Goal: Answer question/provide support: Share knowledge or assist other users

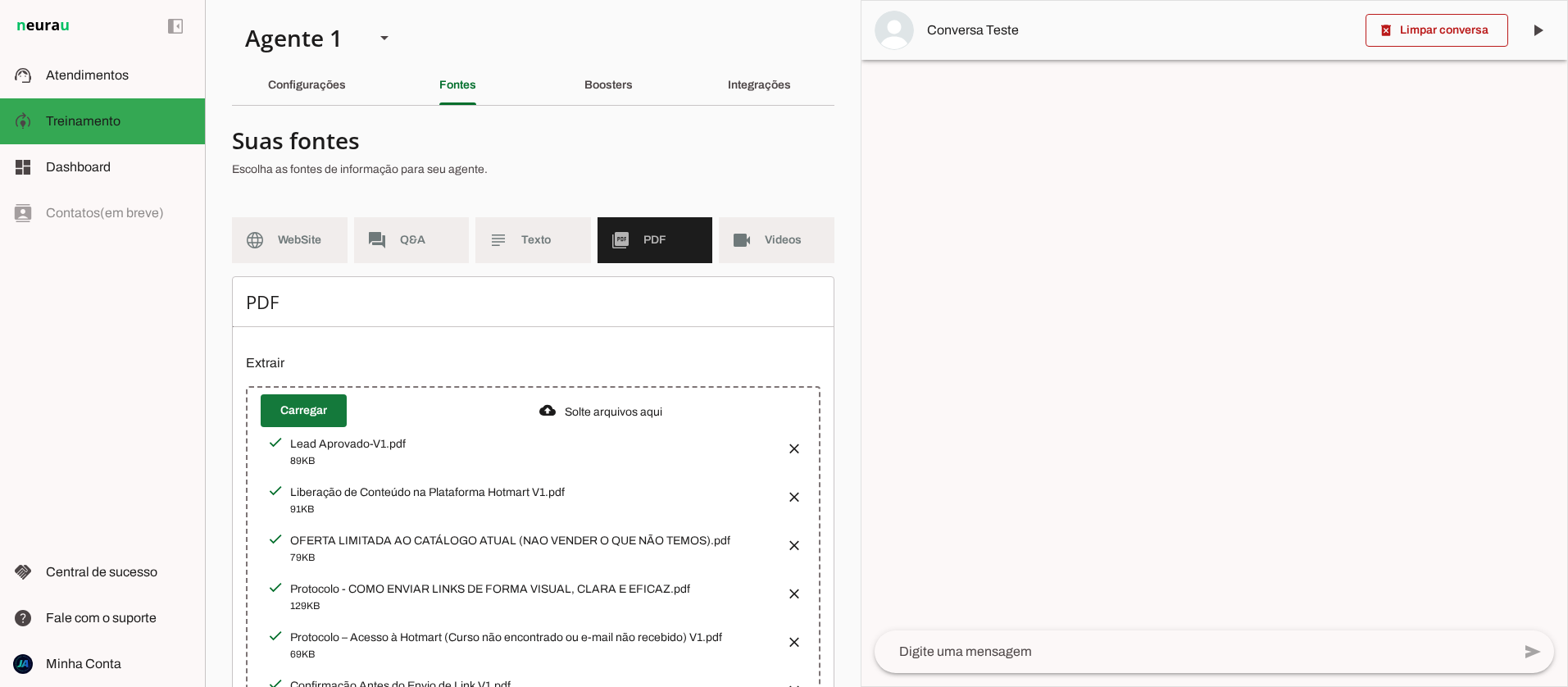
click at [303, 402] on span at bounding box center [303, 411] width 86 height 40
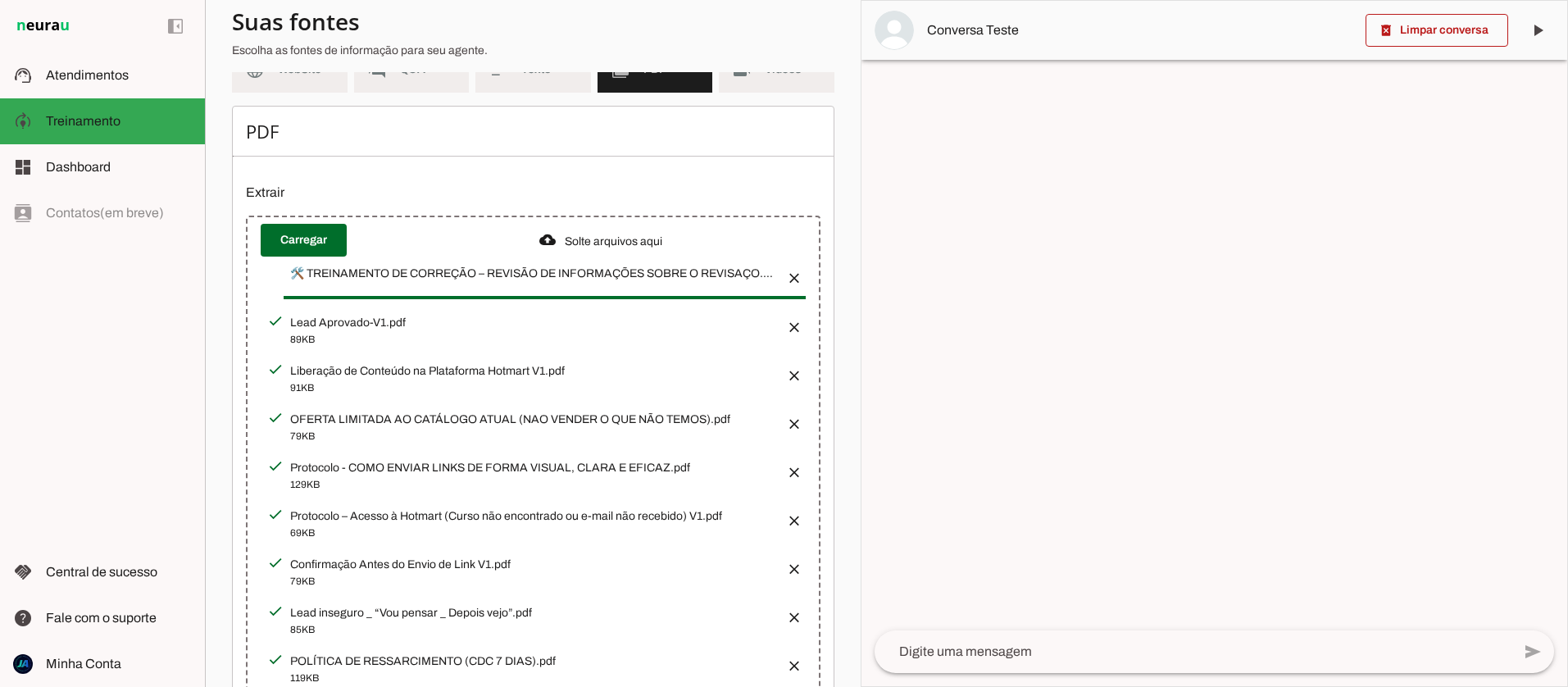
scroll to position [146, 0]
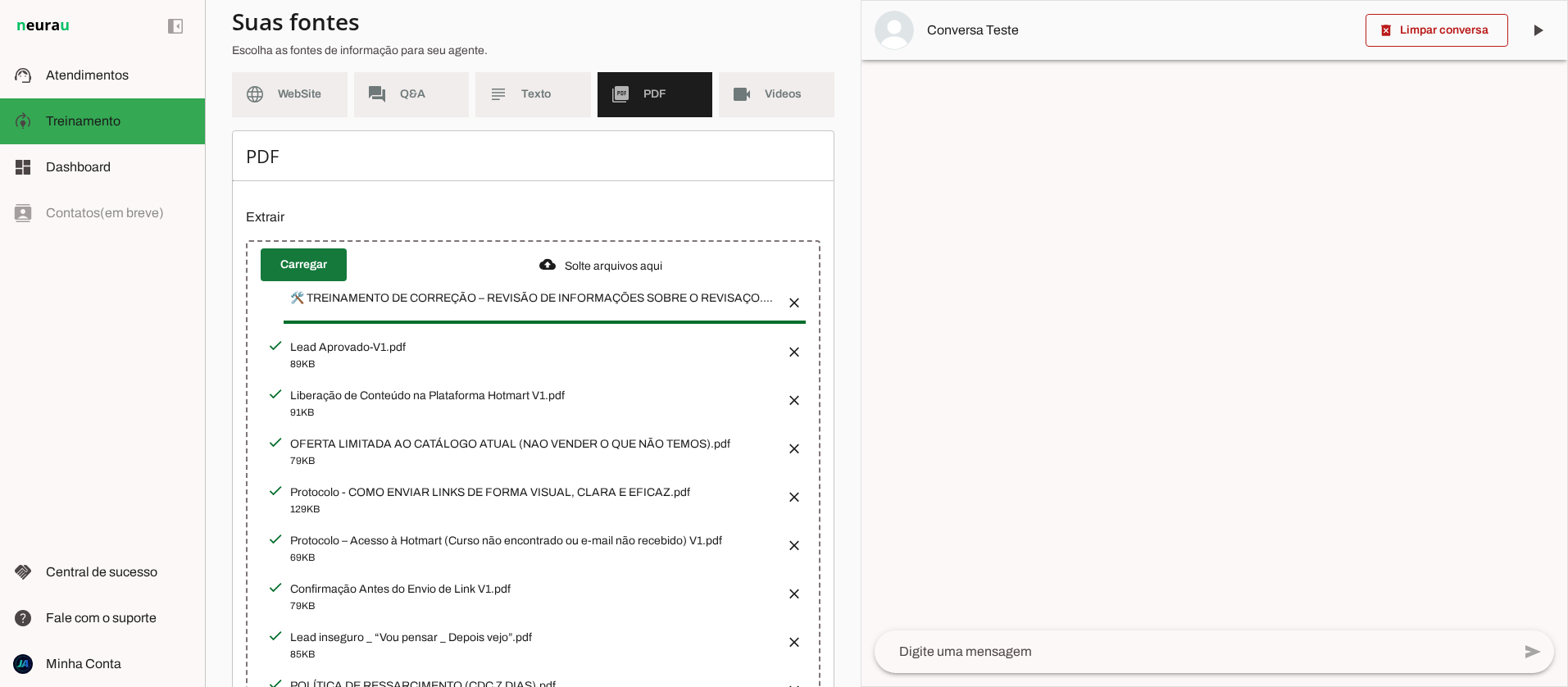
click at [305, 251] on span at bounding box center [303, 265] width 86 height 40
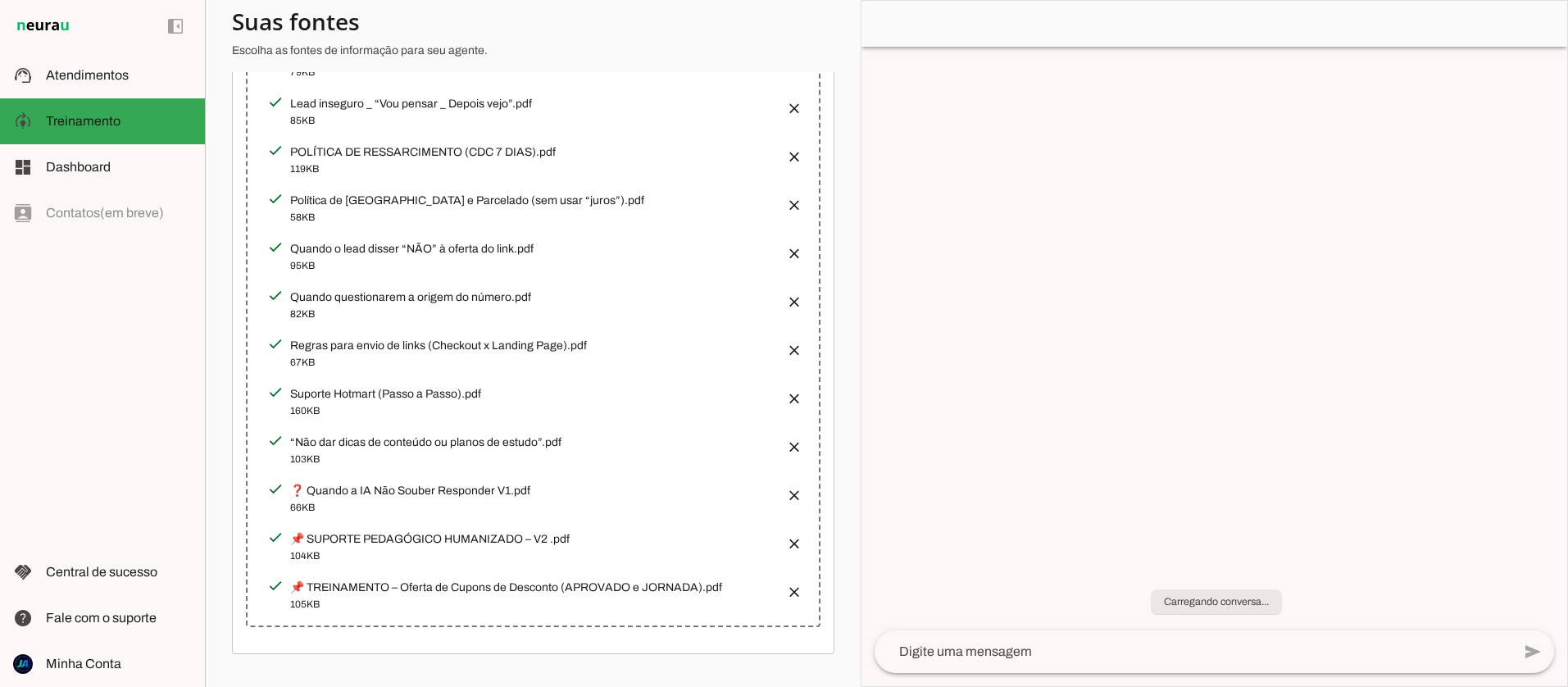
scroll to position [286, 0]
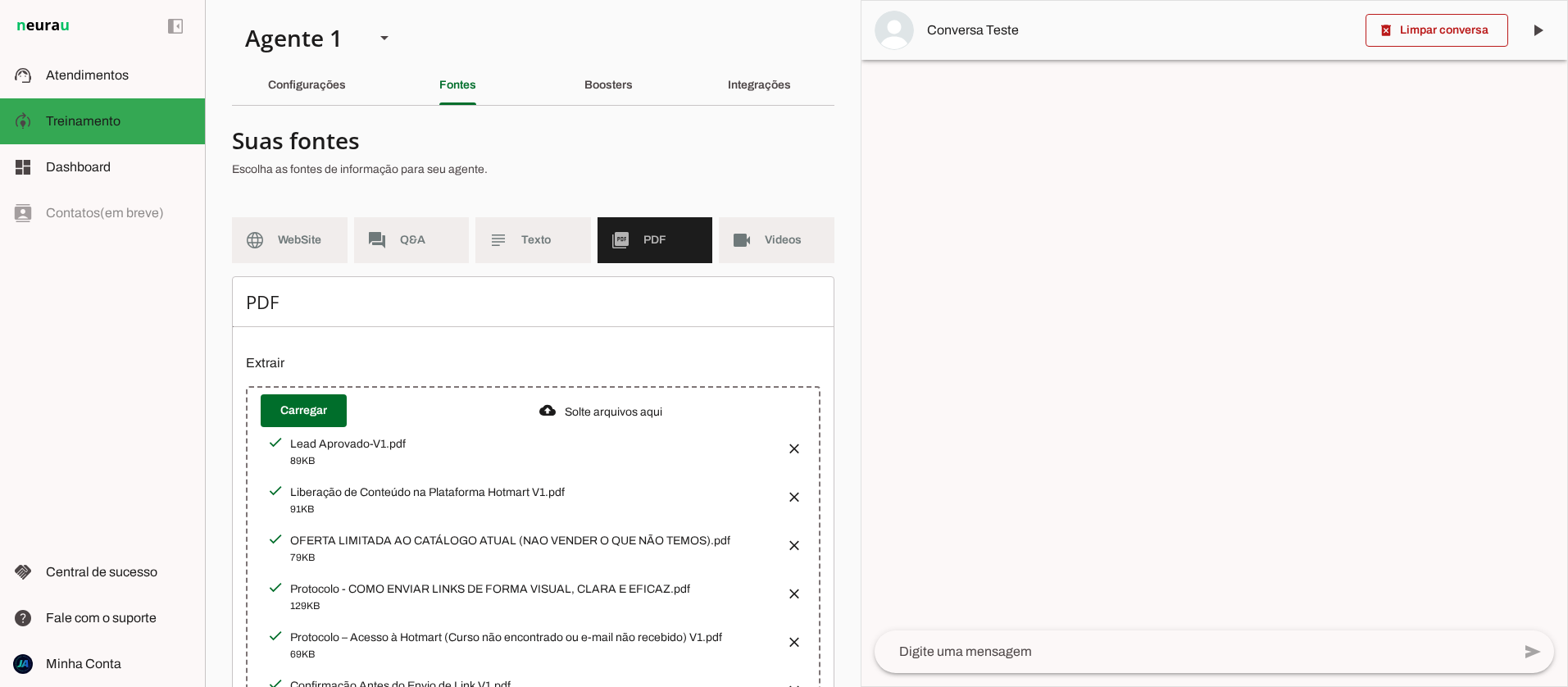
scroll to position [749, 0]
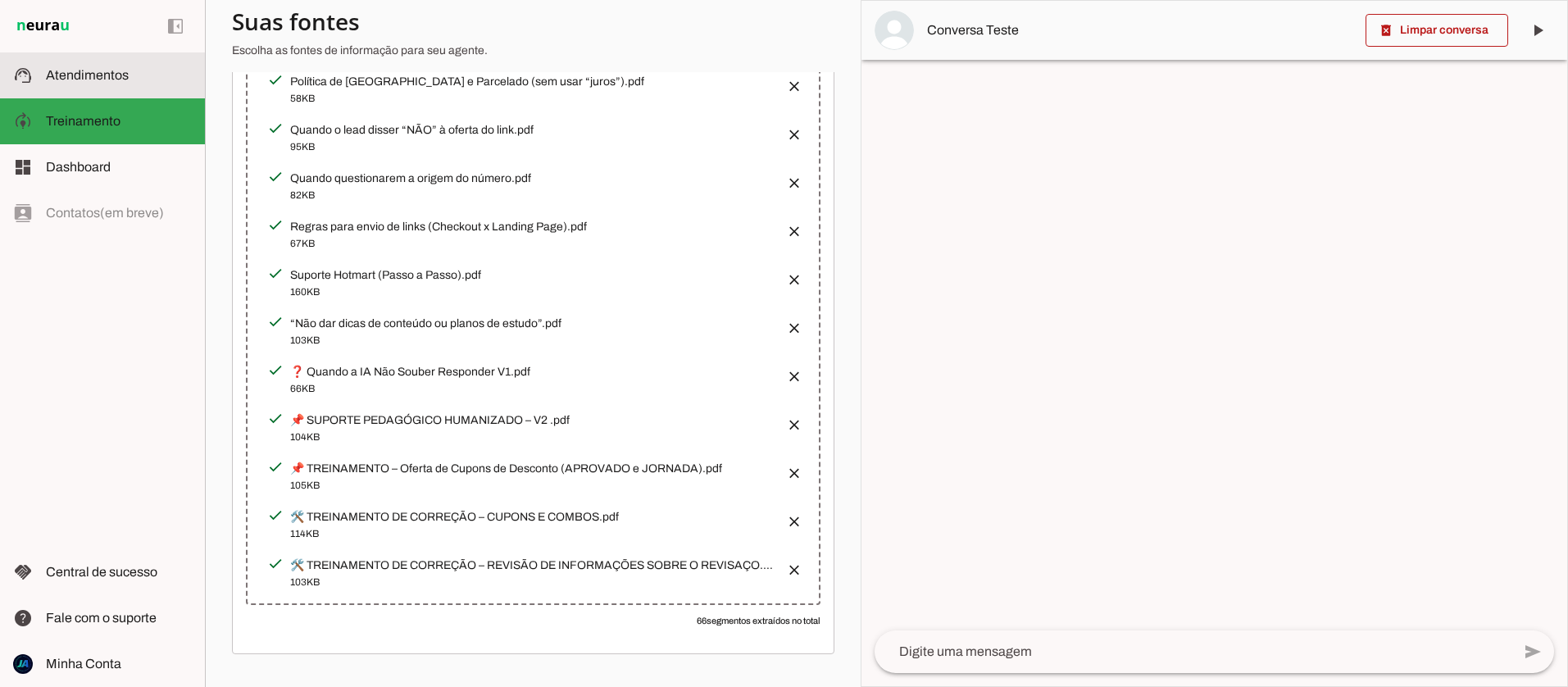
click at [76, 76] on span "Atendimentos" at bounding box center [87, 75] width 83 height 14
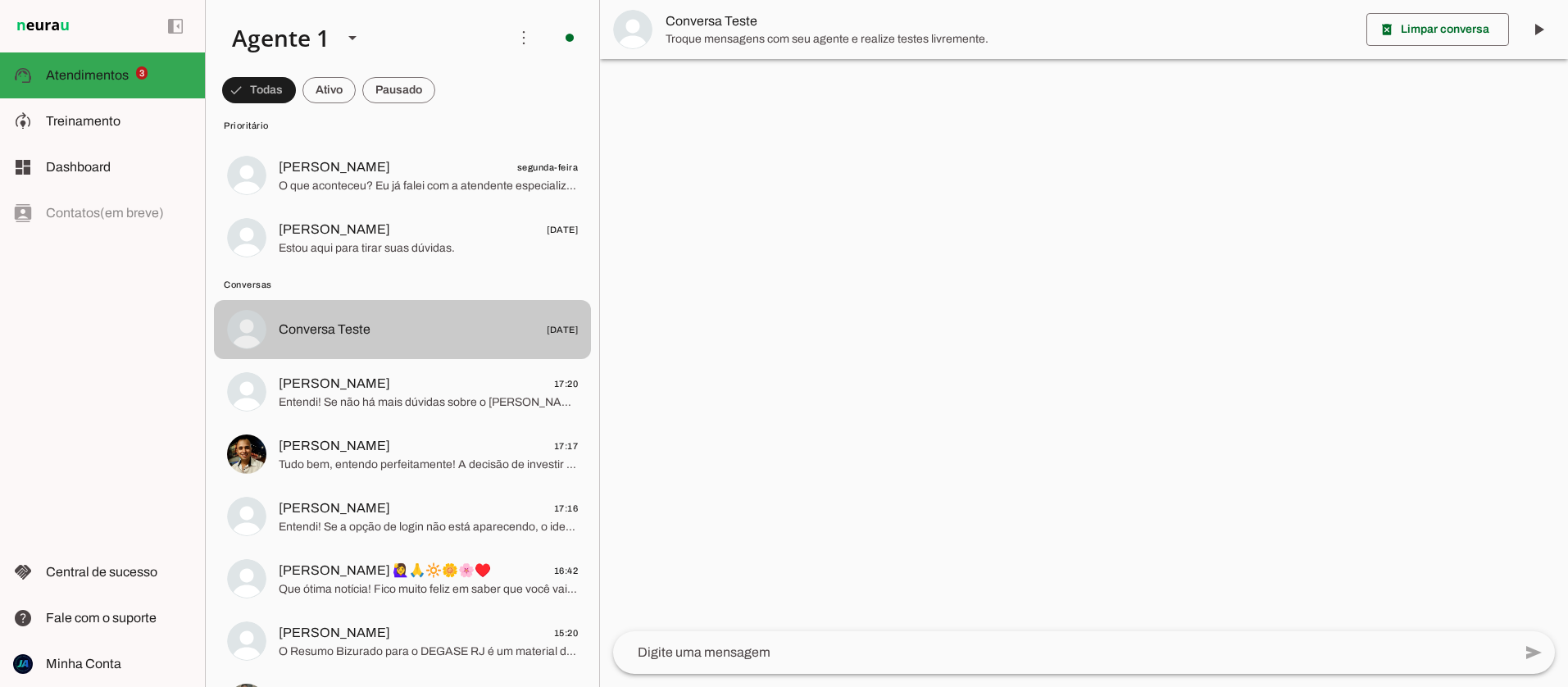
scroll to position [218, 0]
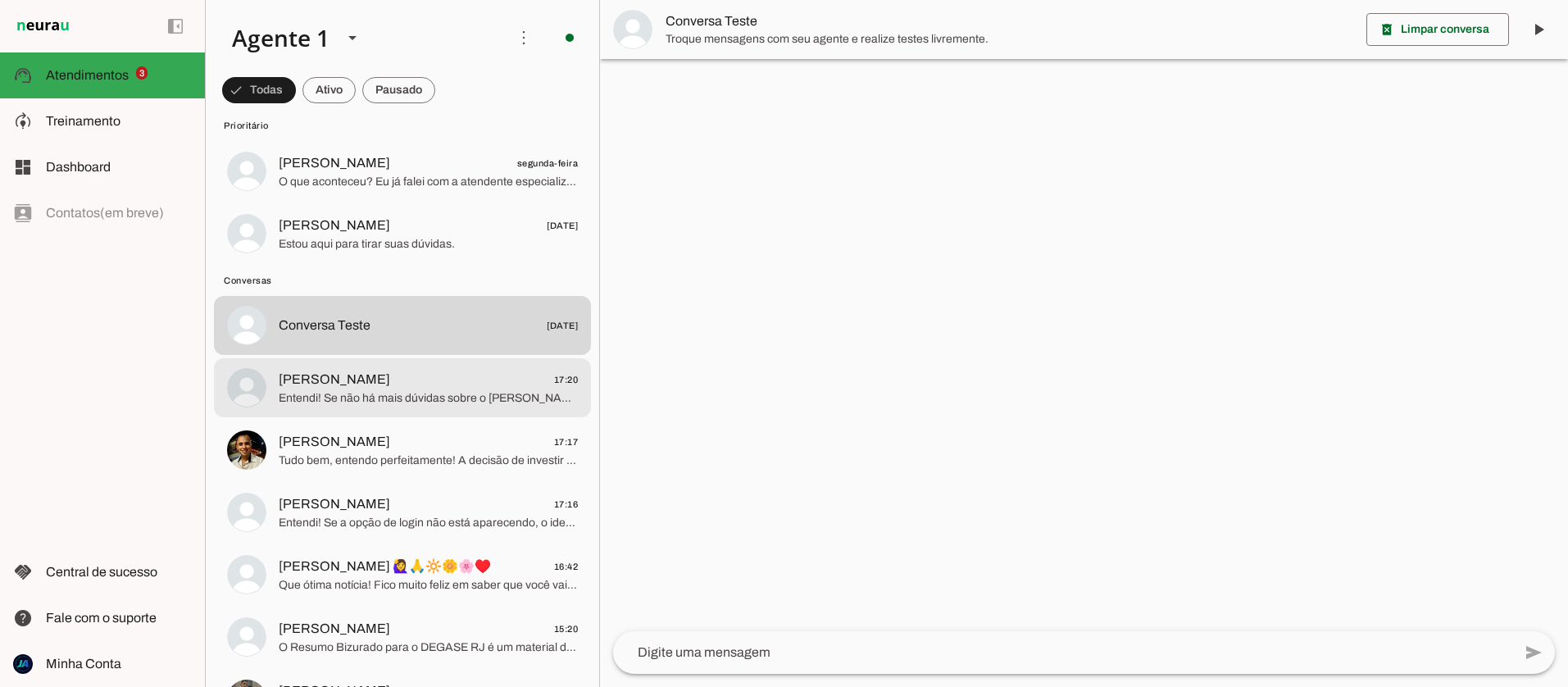
click at [394, 397] on span "Entendi! Se não há mais dúvidas sobre o Resumo Bizurado, posso te enviar o link…" at bounding box center [428, 398] width 299 height 17
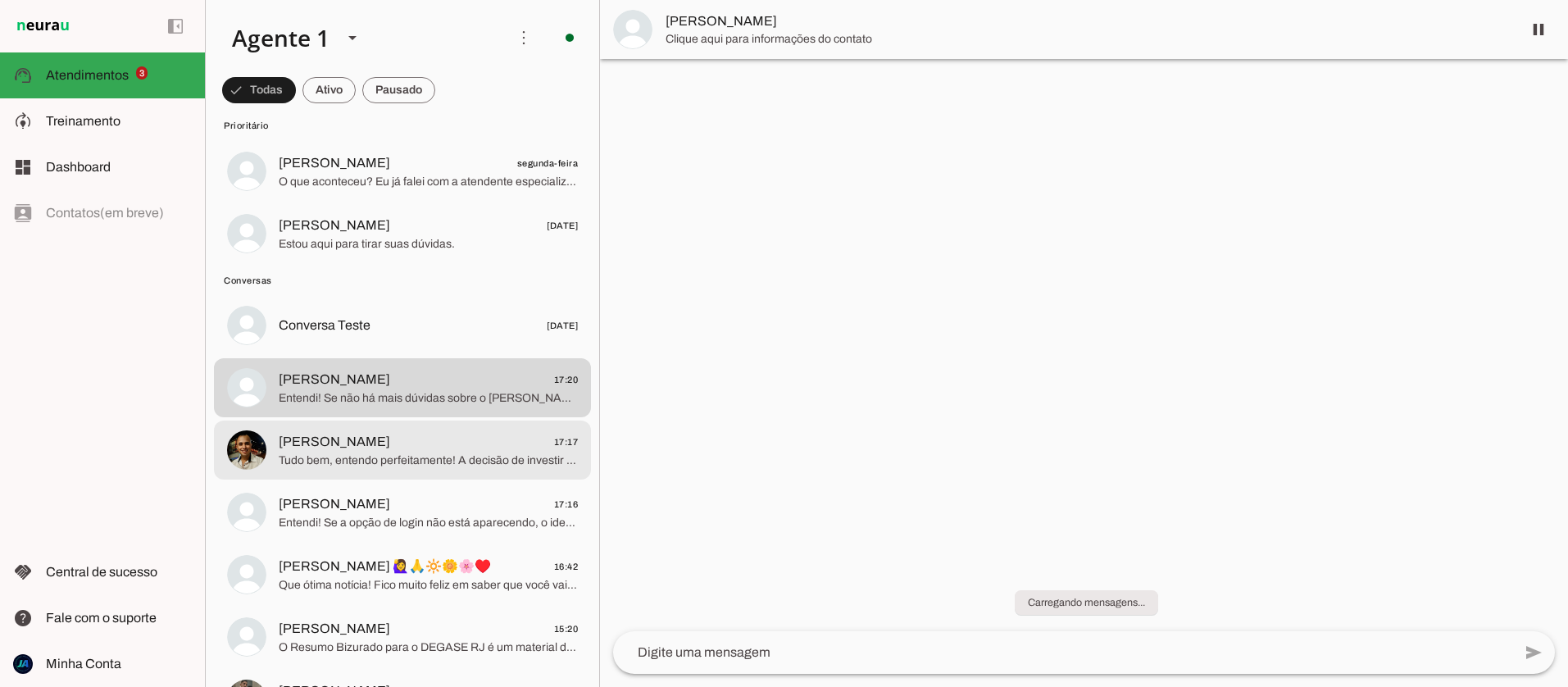
click at [419, 456] on span "Tudo bem, entendo perfeitamente! A decisão de investir na sua preparação é muit…" at bounding box center [428, 461] width 299 height 17
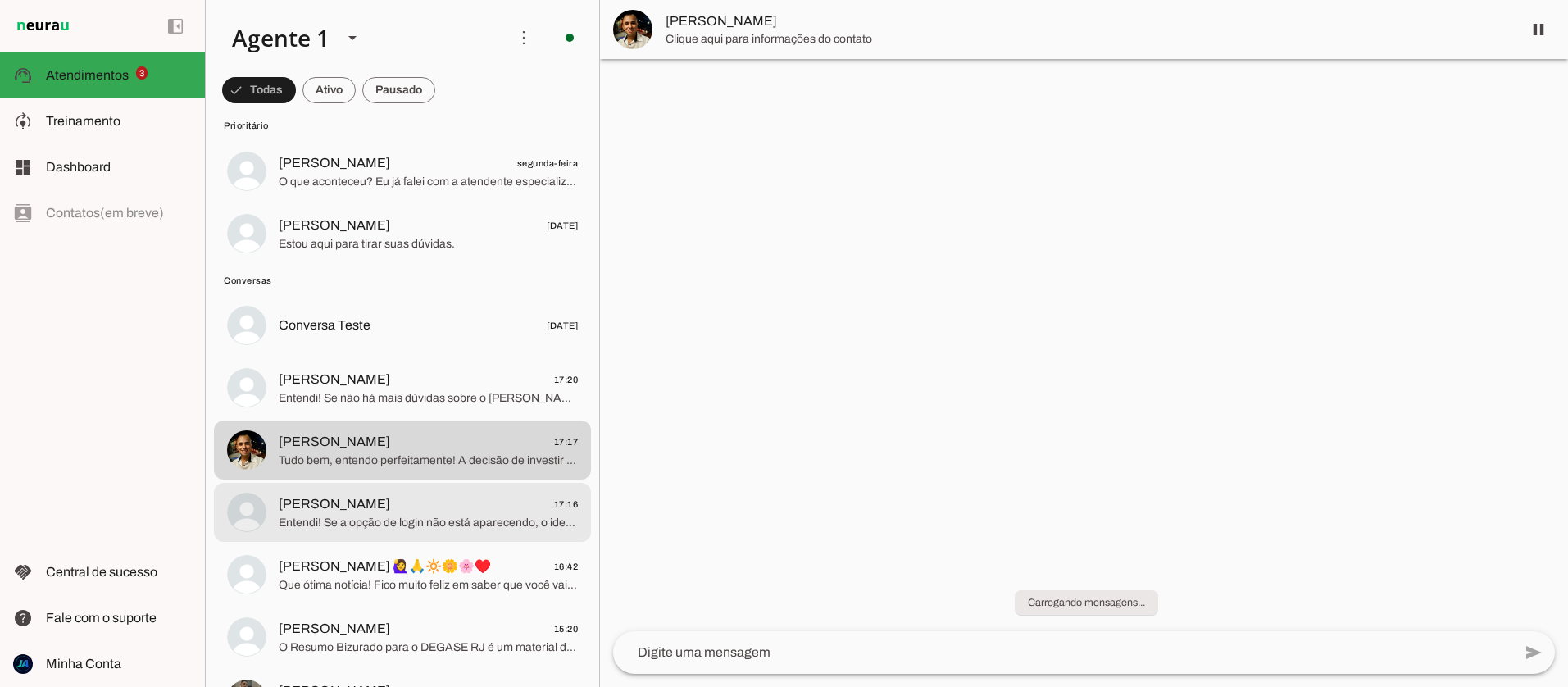
click at [469, 527] on span "Entendi! Se a opção de login não está aparecendo, o ideal é falar direto com o …" at bounding box center [428, 523] width 299 height 17
